Goal: Task Accomplishment & Management: Use online tool/utility

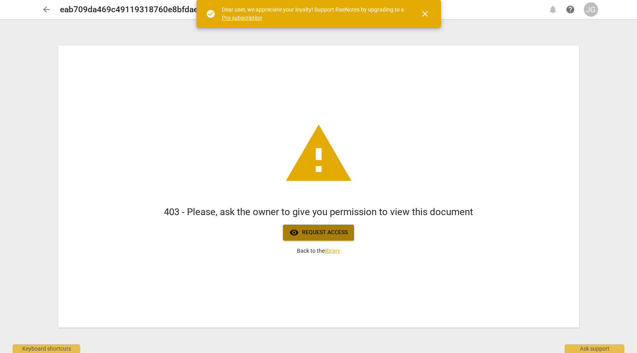
click at [296, 234] on span "visibility" at bounding box center [294, 233] width 10 height 10
click at [596, 12] on div "JG" at bounding box center [591, 9] width 14 height 14
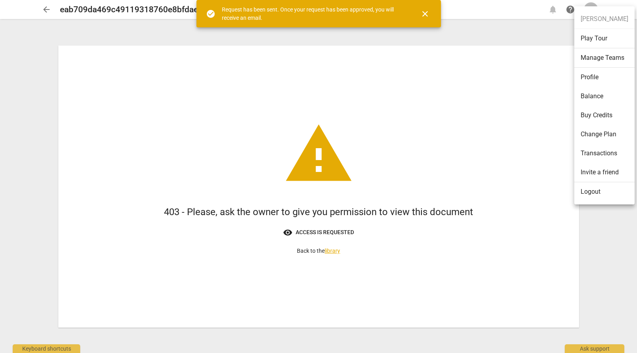
click at [592, 13] on ul "Jenn Gaudette Play Tour Manage Teams Profile Balance Buy Credits Change Plan Tr…" at bounding box center [604, 105] width 60 height 198
click at [603, 191] on li "Logout" at bounding box center [604, 191] width 60 height 19
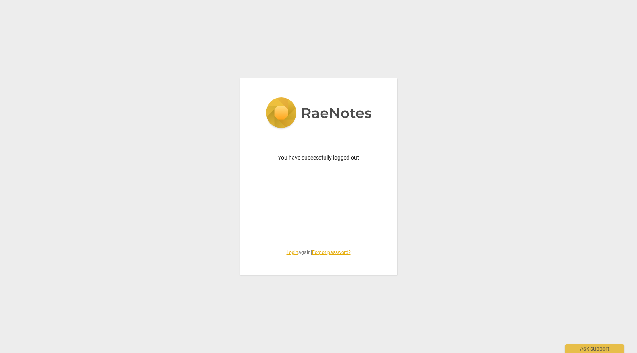
click at [288, 251] on link "Login" at bounding box center [292, 253] width 12 height 6
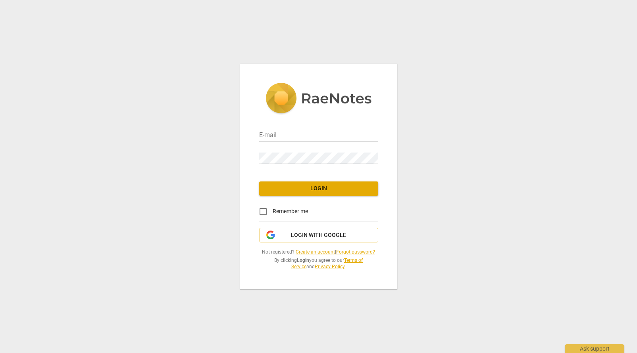
type input "jennifer@coachacademy.com"
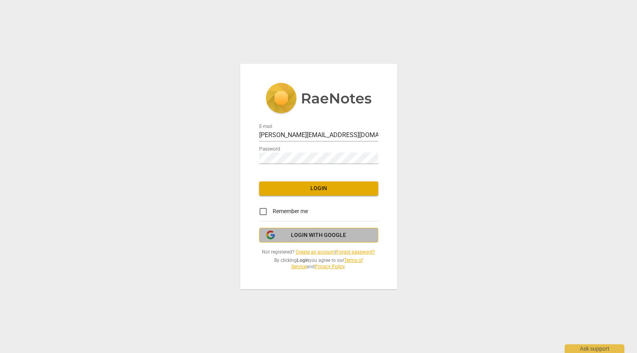
click at [293, 232] on span "Login with Google" at bounding box center [318, 236] width 55 height 8
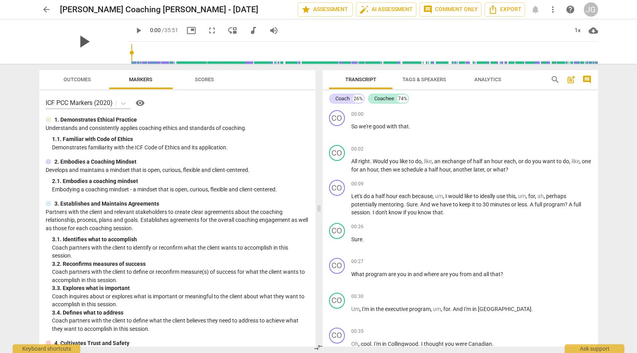
click at [75, 42] on span "play_arrow" at bounding box center [83, 41] width 21 height 21
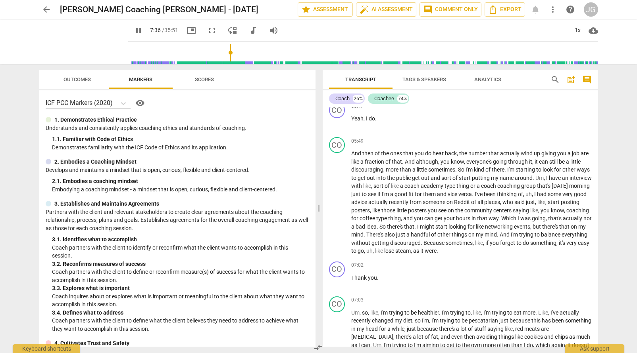
scroll to position [1735, 0]
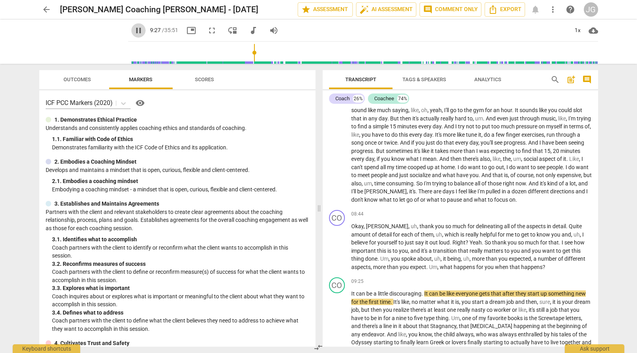
click at [134, 29] on span "pause" at bounding box center [139, 31] width 10 height 10
type input "567"
